Goal: Information Seeking & Learning: Learn about a topic

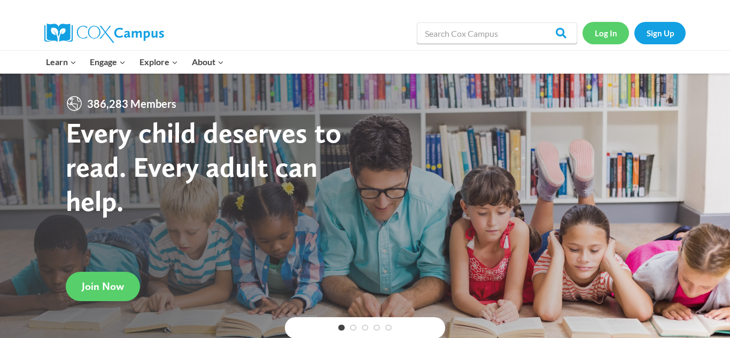
click at [616, 29] on link "Log In" at bounding box center [606, 33] width 47 height 22
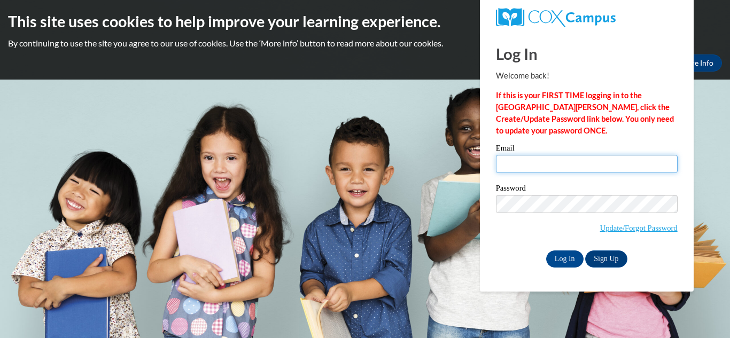
click at [538, 161] on input "Email" at bounding box center [587, 164] width 182 height 18
type input "sewwhat816@oominternet.net"
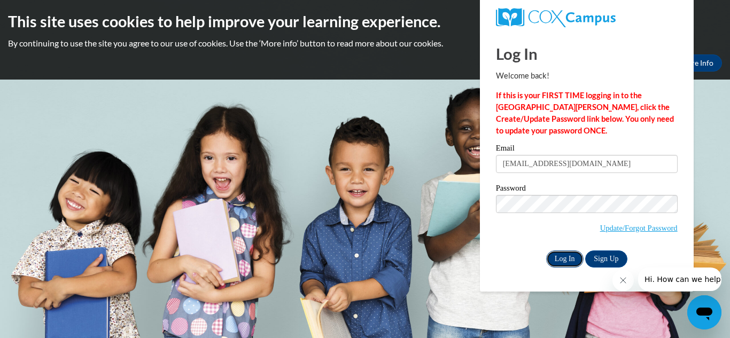
click at [557, 253] on input "Log In" at bounding box center [564, 259] width 37 height 17
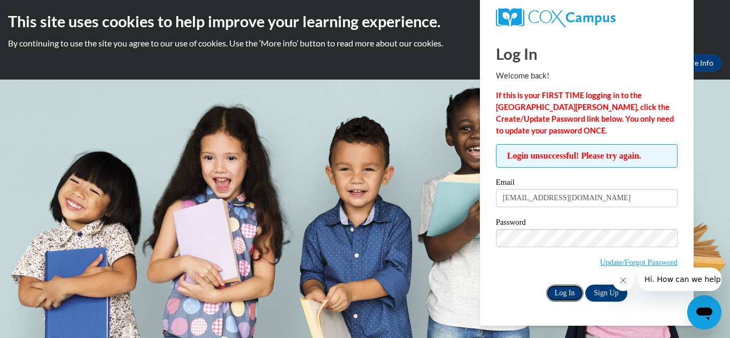
click at [566, 291] on input "Log In" at bounding box center [564, 293] width 37 height 17
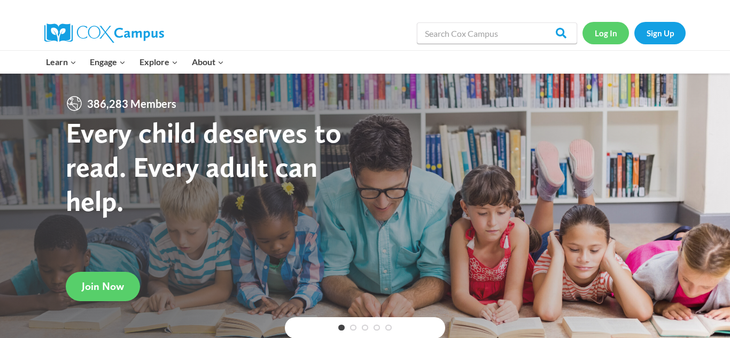
click at [613, 26] on link "Log In" at bounding box center [606, 33] width 47 height 22
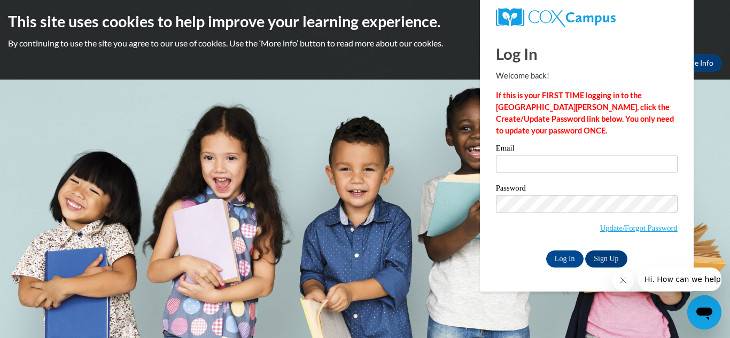
type input "[EMAIL_ADDRESS][DOMAIN_NAME]"
click at [564, 254] on input "Log In" at bounding box center [564, 259] width 37 height 17
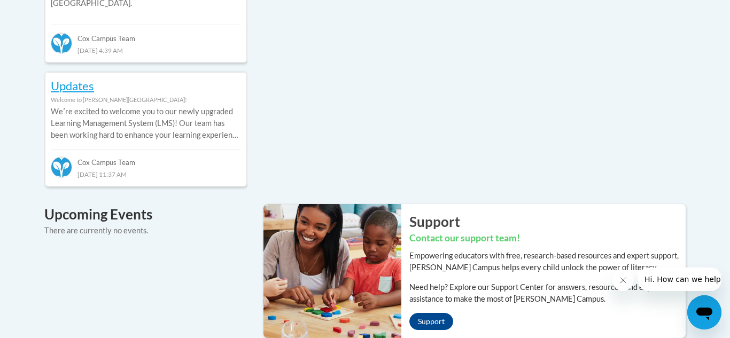
scroll to position [331, 0]
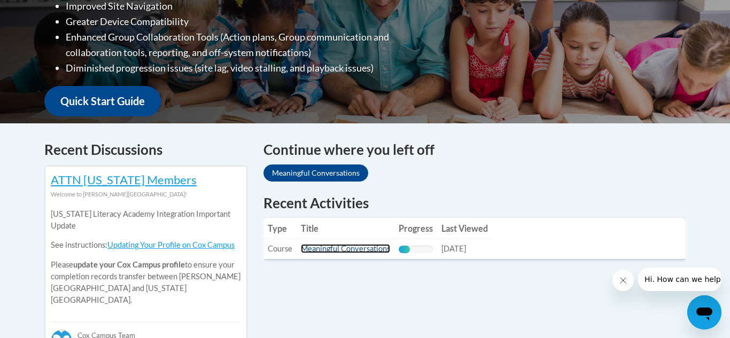
click at [349, 250] on link "Meaningful Conversations" at bounding box center [345, 248] width 89 height 9
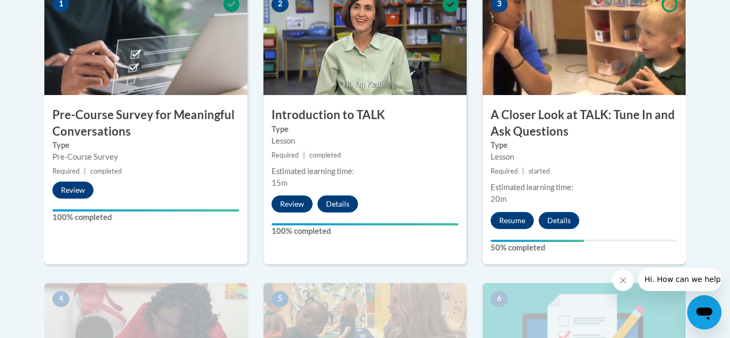
scroll to position [372, 0]
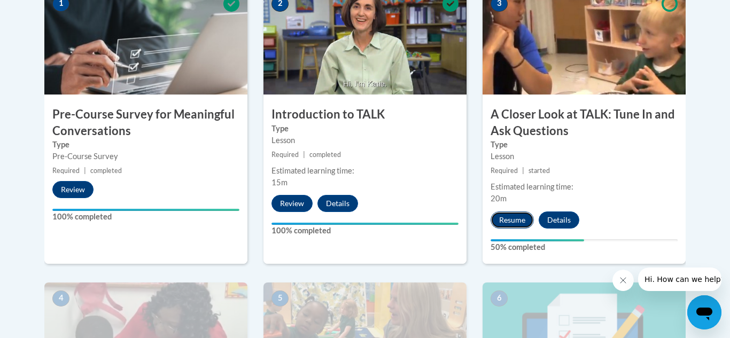
click at [509, 219] on button "Resume" at bounding box center [512, 220] width 43 height 17
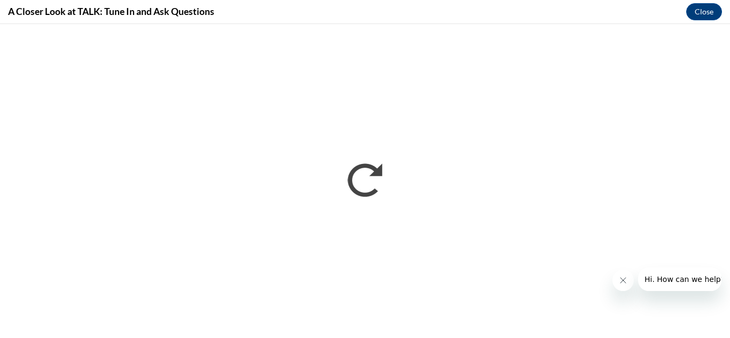
scroll to position [0, 0]
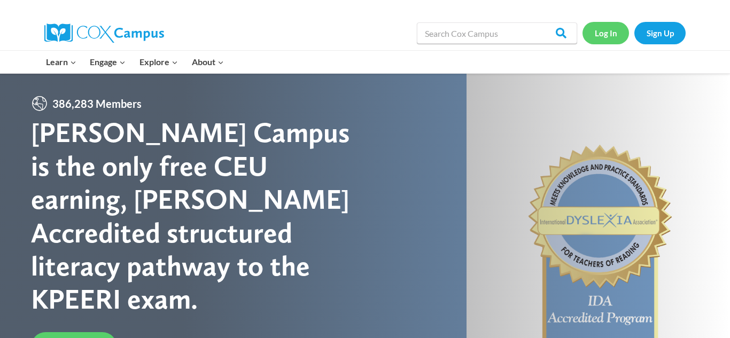
click at [614, 36] on link "Log In" at bounding box center [606, 33] width 47 height 22
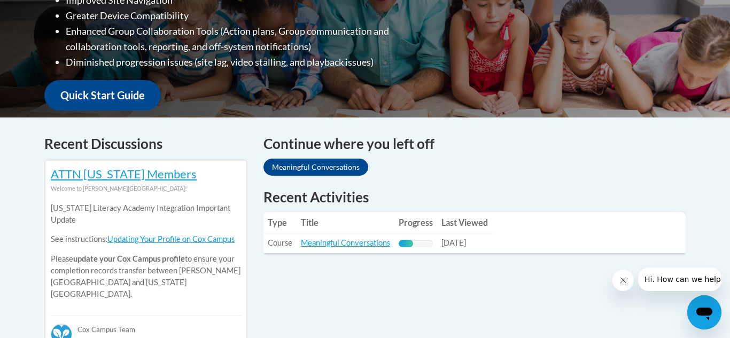
scroll to position [338, 0]
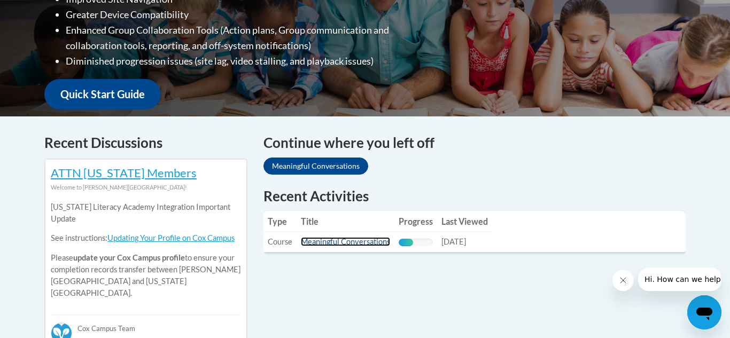
click at [361, 244] on link "Meaningful Conversations" at bounding box center [345, 241] width 89 height 9
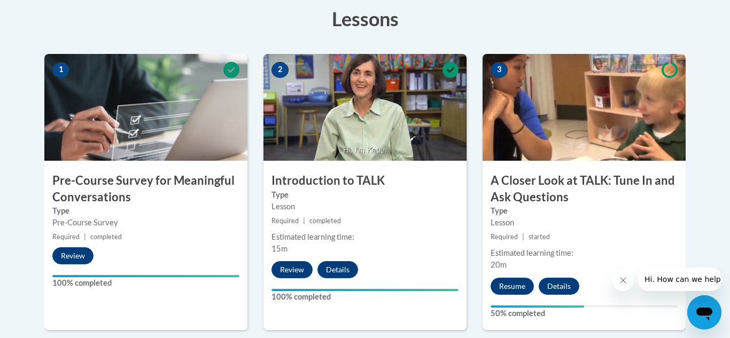
scroll to position [318, 0]
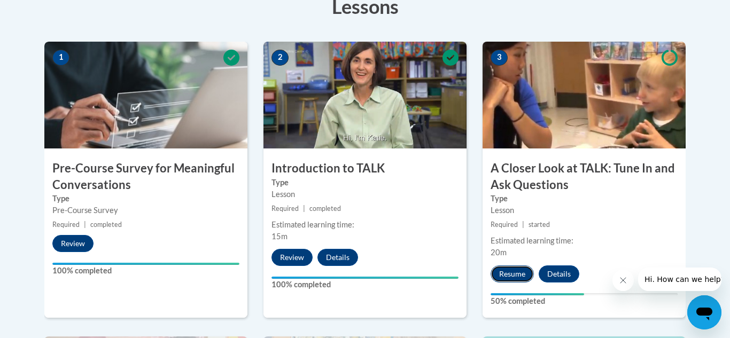
click at [511, 275] on button "Resume" at bounding box center [512, 274] width 43 height 17
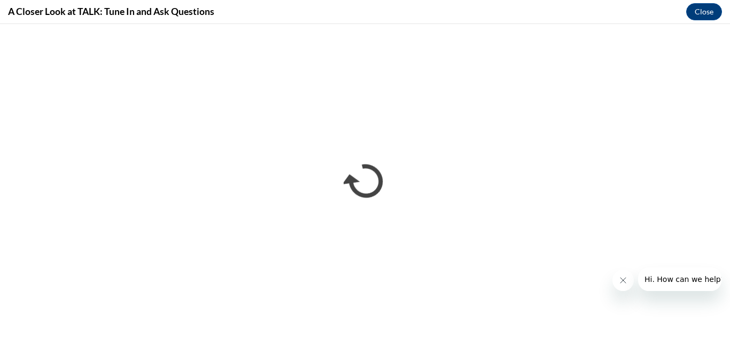
scroll to position [0, 0]
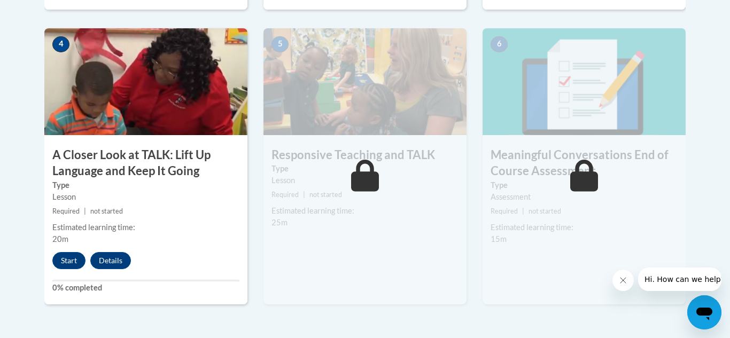
scroll to position [627, 0]
